Goal: Find specific page/section: Find specific page/section

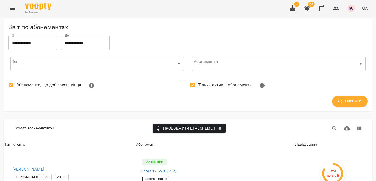
scroll to position [620, 0]
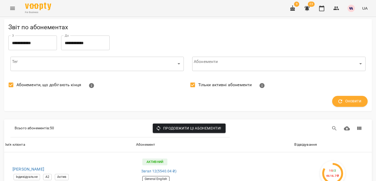
scroll to position [1369, 0]
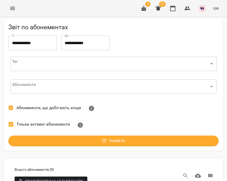
scroll to position [1632, 0]
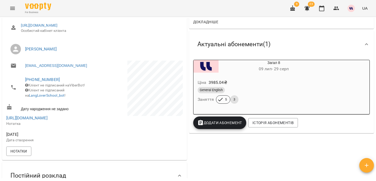
scroll to position [69, 0]
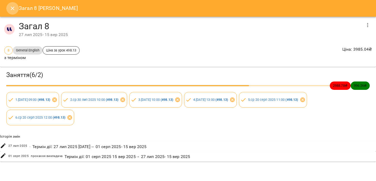
click at [11, 10] on icon "Close" at bounding box center [12, 8] width 6 height 6
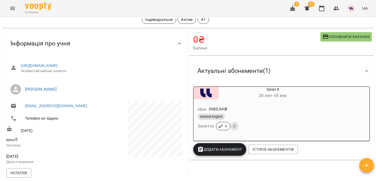
scroll to position [74, 0]
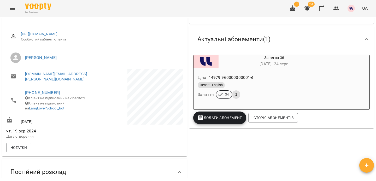
scroll to position [65, 0]
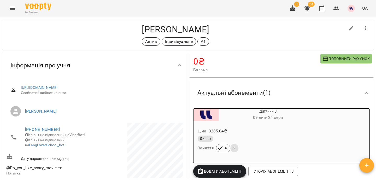
scroll to position [4, 0]
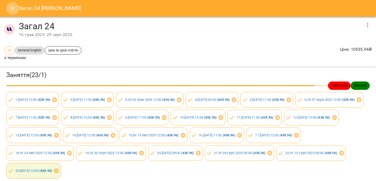
click at [11, 8] on icon "Close" at bounding box center [12, 8] width 6 height 6
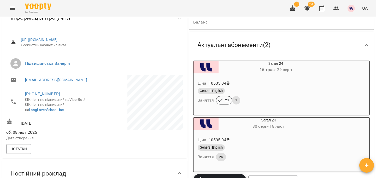
scroll to position [56, 0]
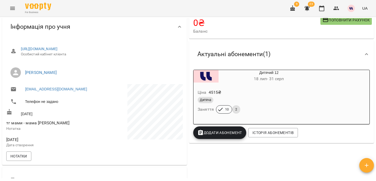
scroll to position [43, 0]
